Goal: Use online tool/utility: Utilize a website feature to perform a specific function

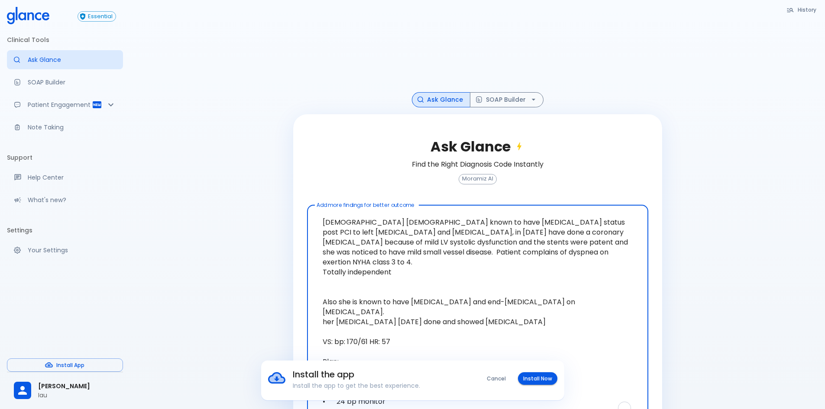
scroll to position [70, 0]
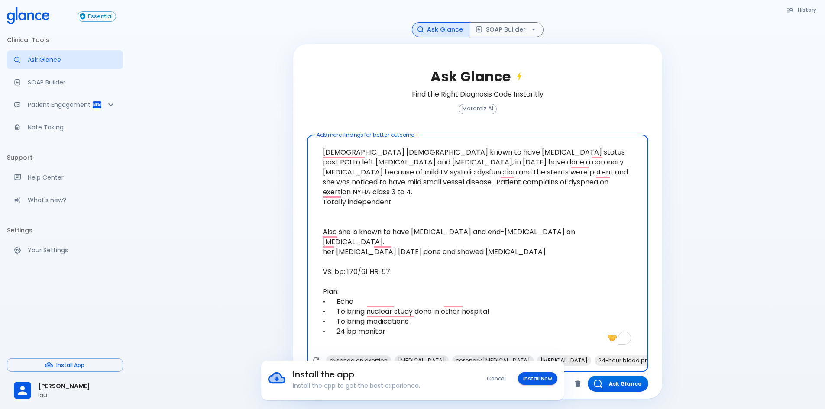
type textarea "[DEMOGRAPHIC_DATA] [DEMOGRAPHIC_DATA] known to have [MEDICAL_DATA] status post …"
click at [504, 377] on button "Cancel" at bounding box center [496, 379] width 29 height 13
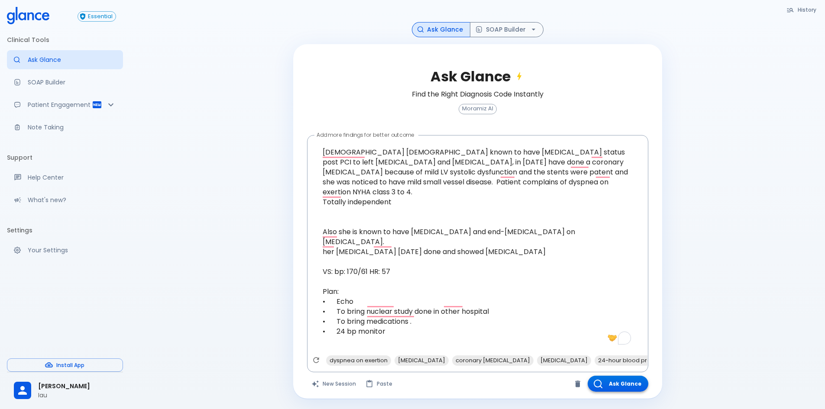
click at [626, 386] on button "Ask Glance" at bounding box center [618, 384] width 61 height 16
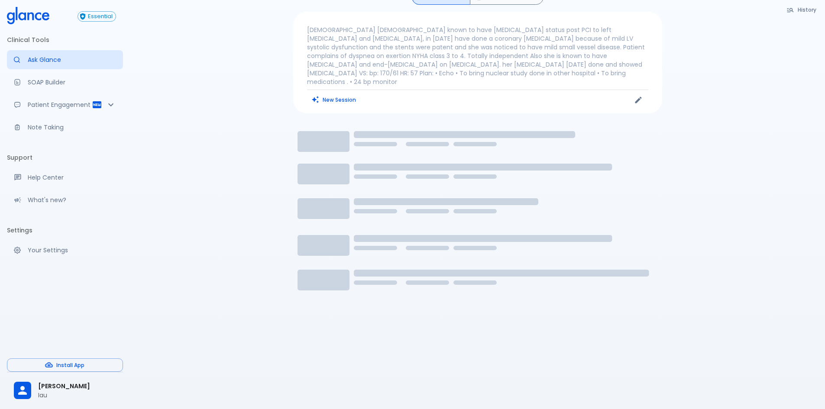
scroll to position [21, 0]
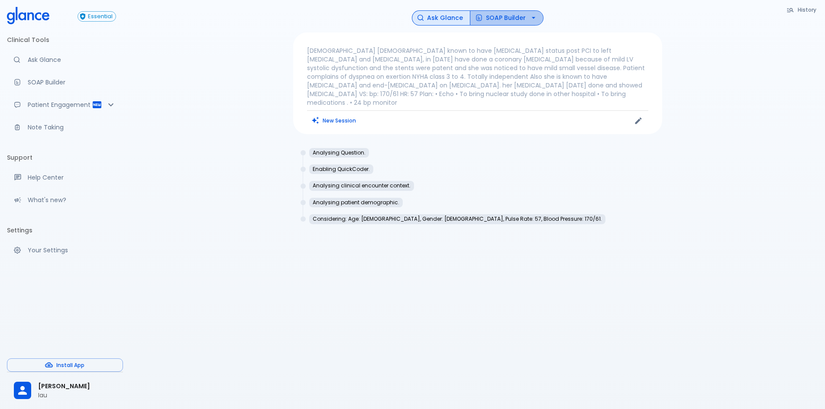
click at [500, 21] on button "SOAP Builder" at bounding box center [507, 17] width 74 height 15
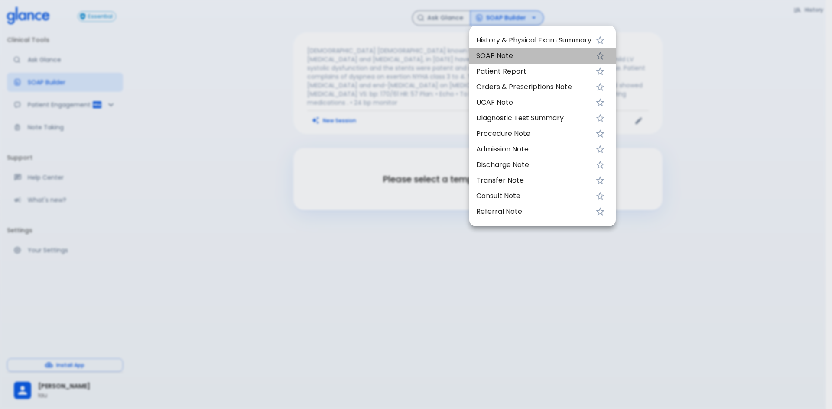
click at [508, 55] on span "SOAP Note" at bounding box center [533, 56] width 115 height 10
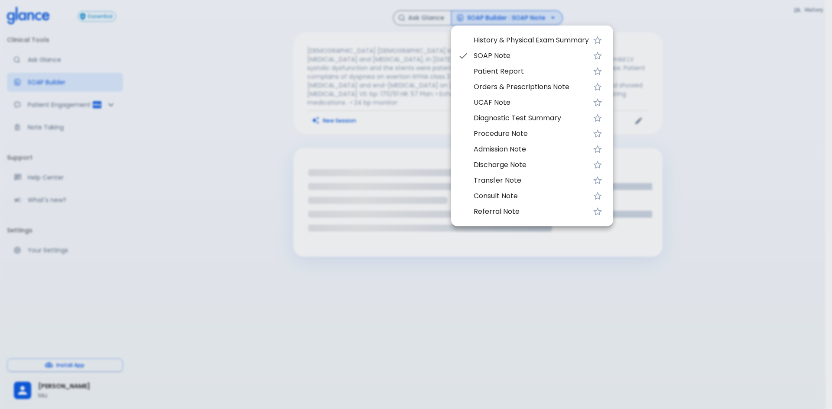
click at [648, 130] on div at bounding box center [416, 204] width 832 height 409
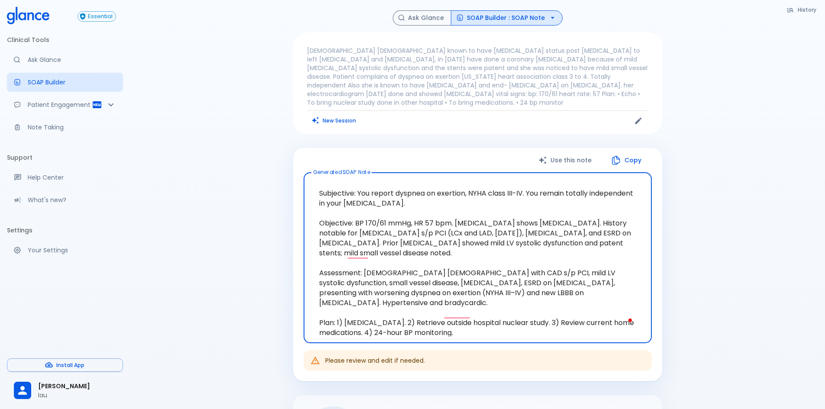
drag, startPoint x: 320, startPoint y: 195, endPoint x: 483, endPoint y: 327, distance: 210.0
click at [483, 327] on textarea "Subjective: You report dyspnea on exertion, NYHA class III-IV. You remain total…" at bounding box center [478, 258] width 336 height 157
